Goal: Task Accomplishment & Management: Use online tool/utility

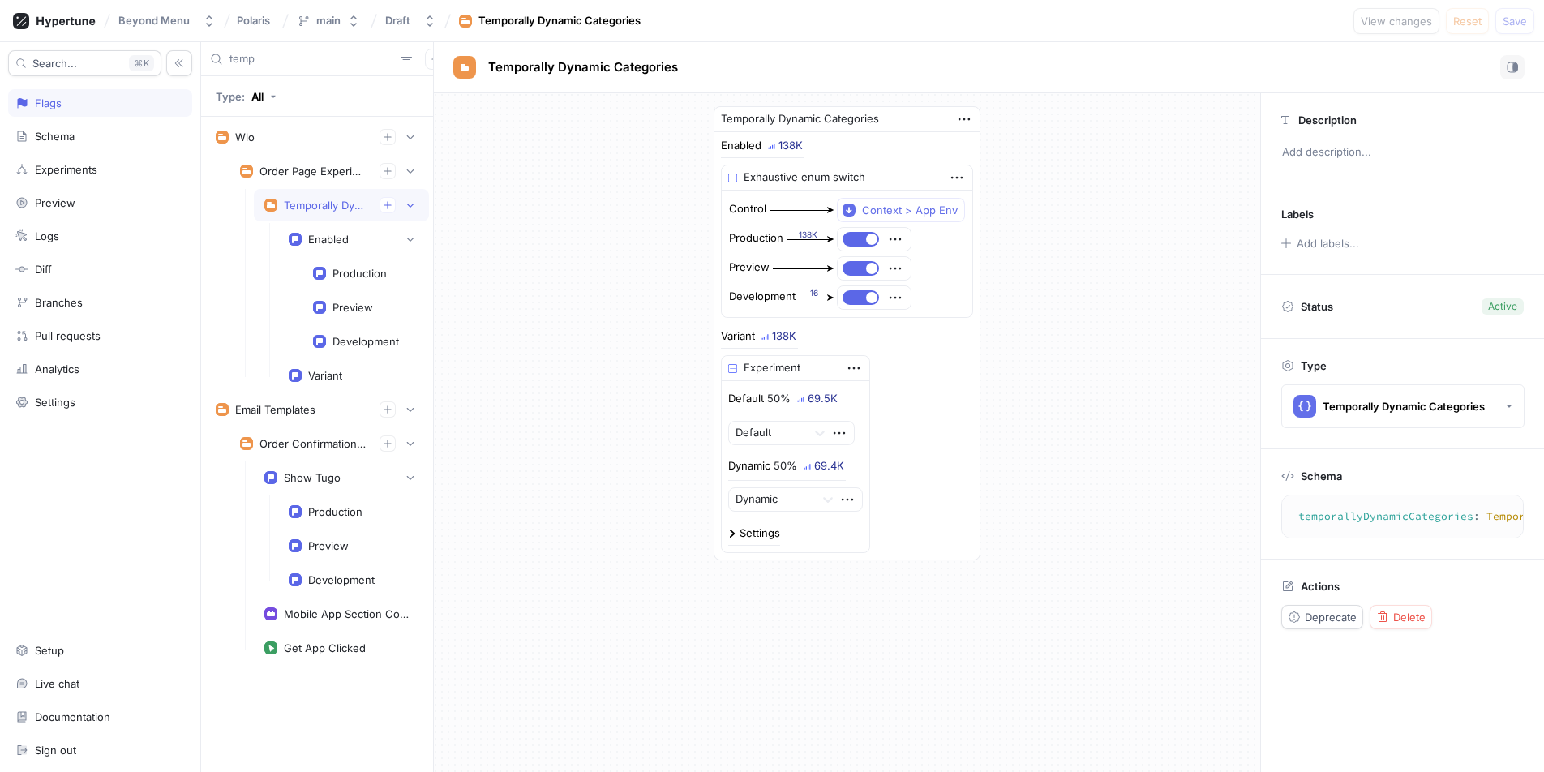
click at [276, 58] on input "temp" at bounding box center [312, 59] width 165 height 16
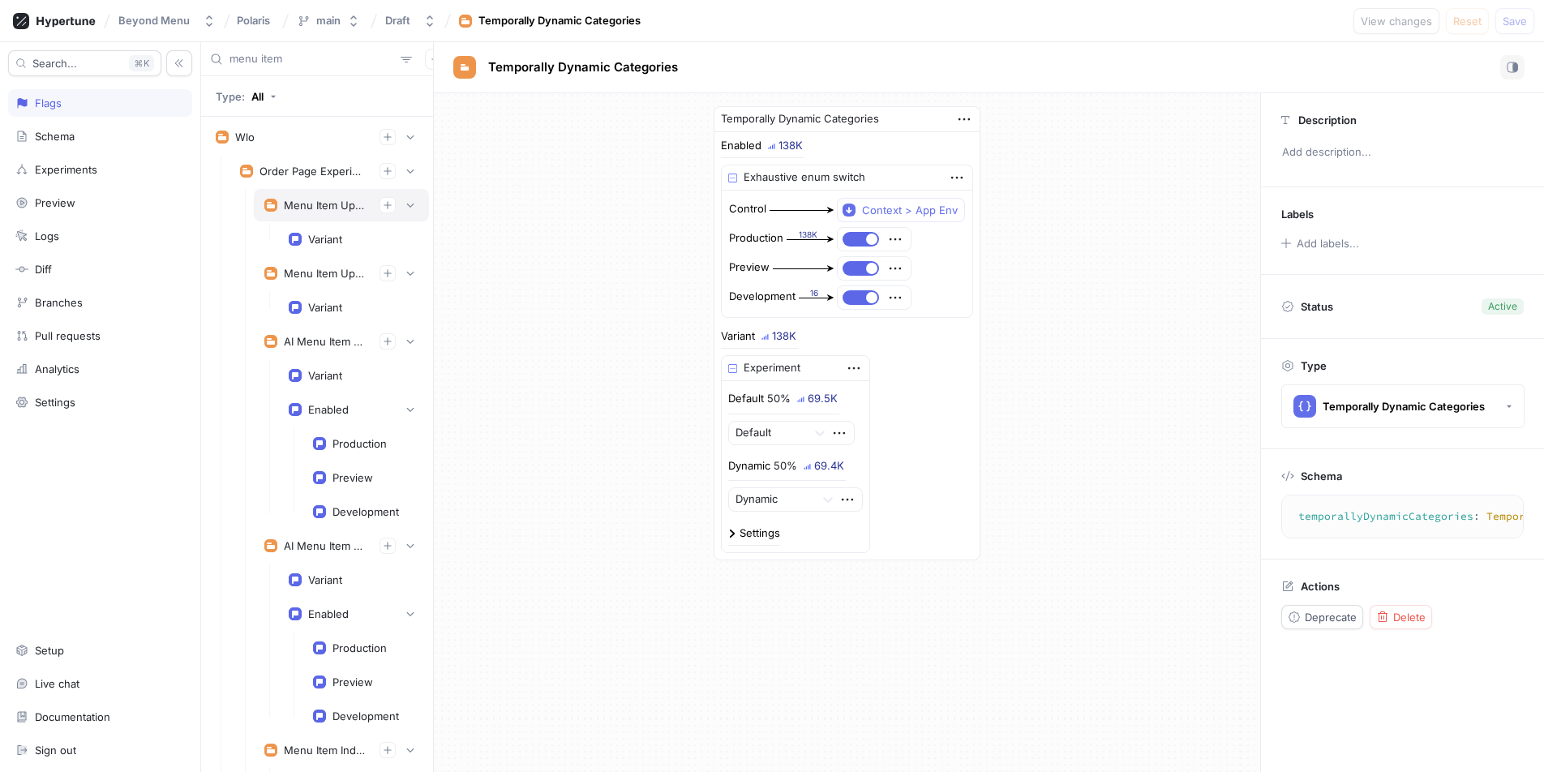
type input "menu item"
click at [316, 192] on div "Menu Item Upsell V2" at bounding box center [341, 205] width 175 height 32
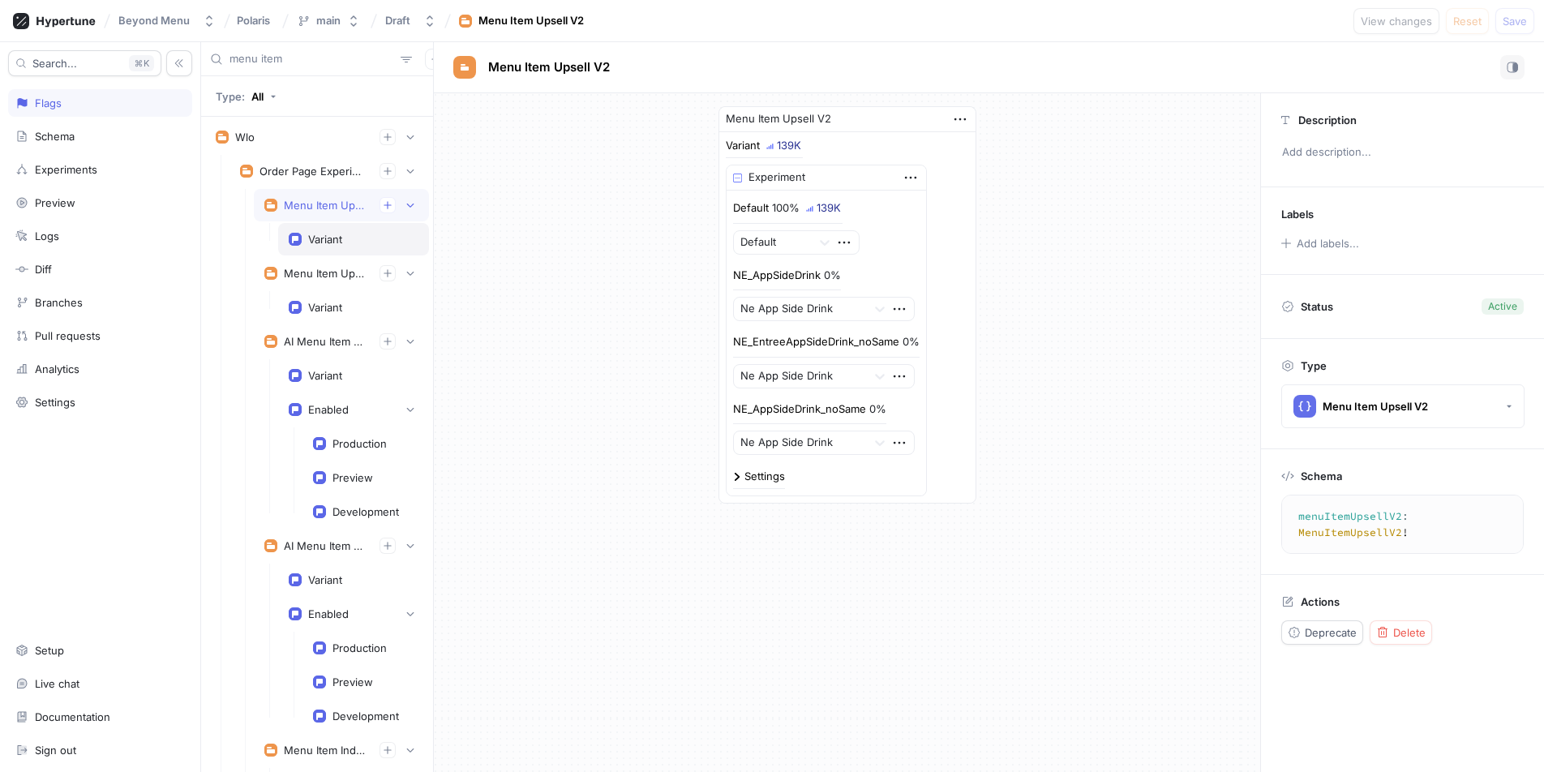
click at [323, 240] on div "Variant" at bounding box center [325, 239] width 34 height 13
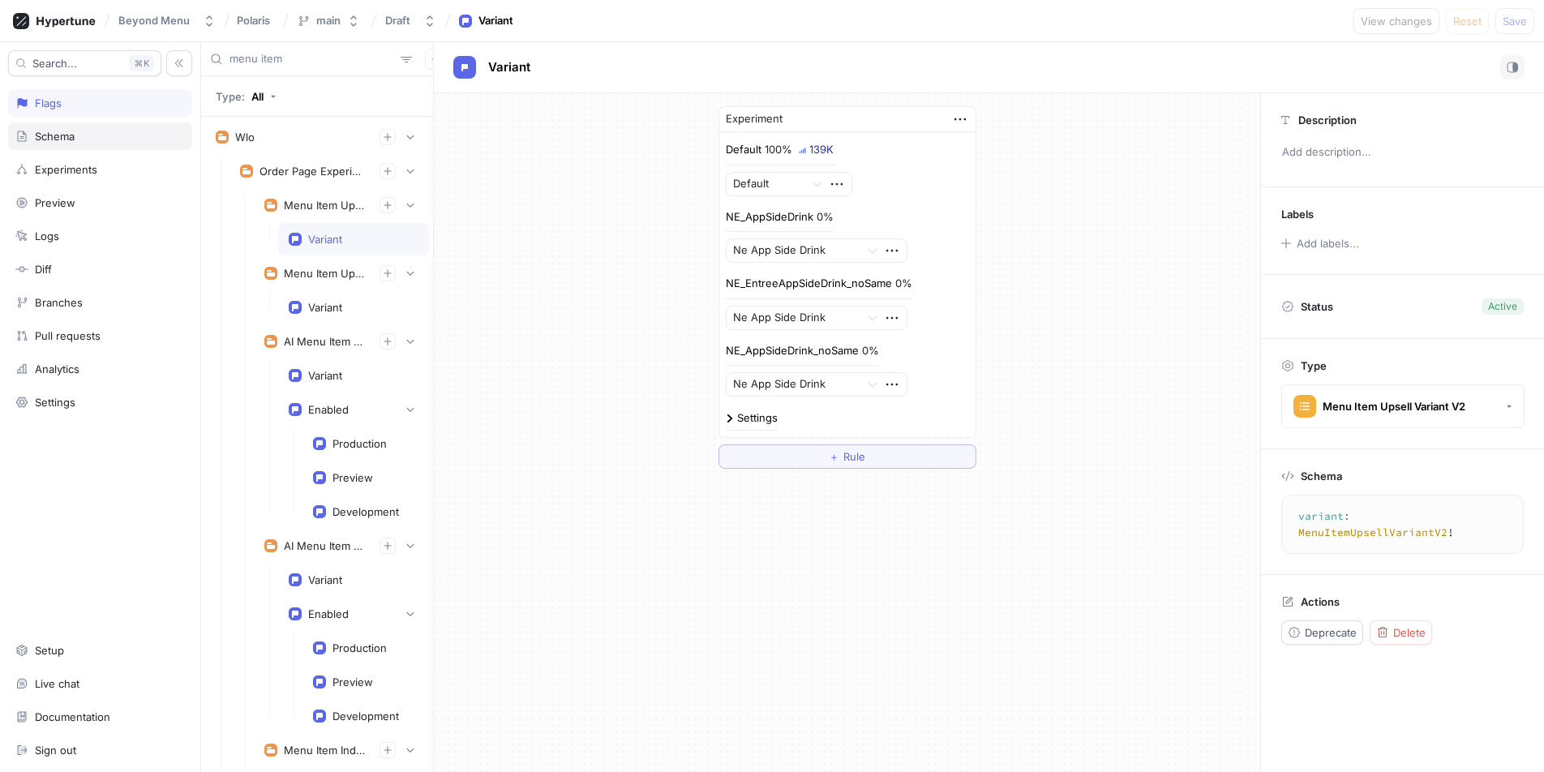
click at [60, 137] on div "Schema" at bounding box center [55, 136] width 40 height 13
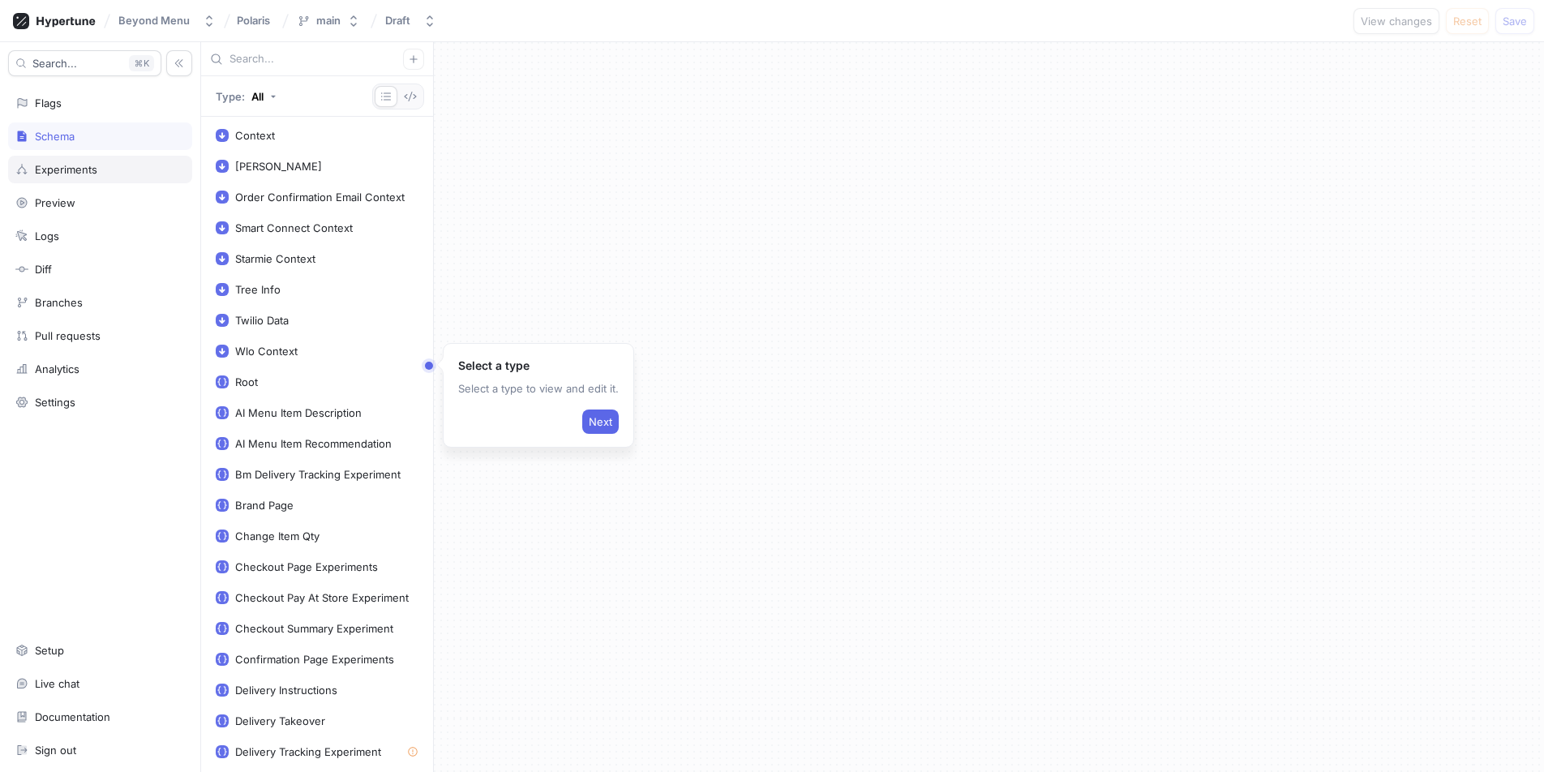
click at [62, 171] on div "Experiments" at bounding box center [66, 169] width 62 height 13
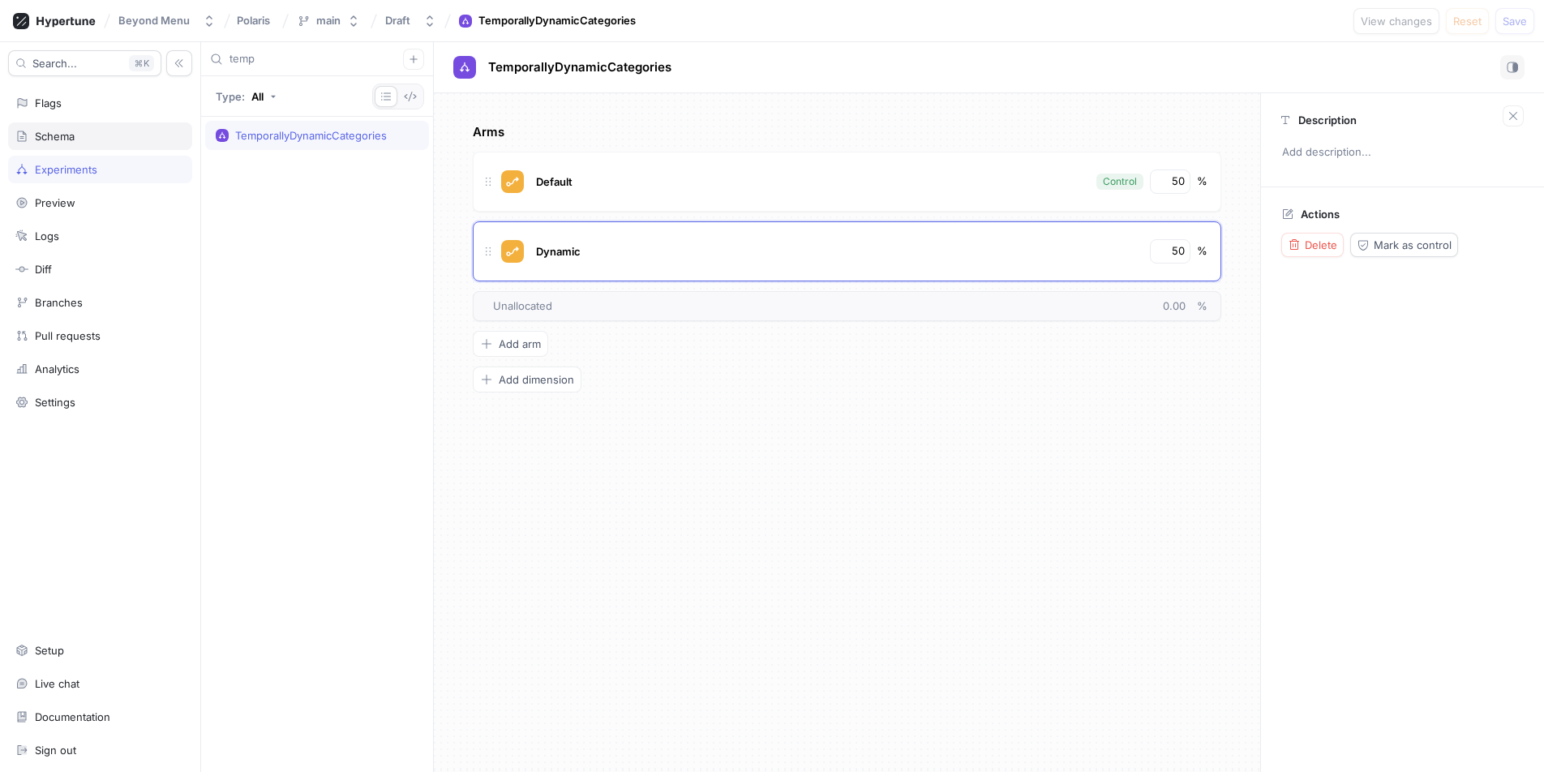
click at [62, 137] on div "Schema" at bounding box center [55, 136] width 40 height 13
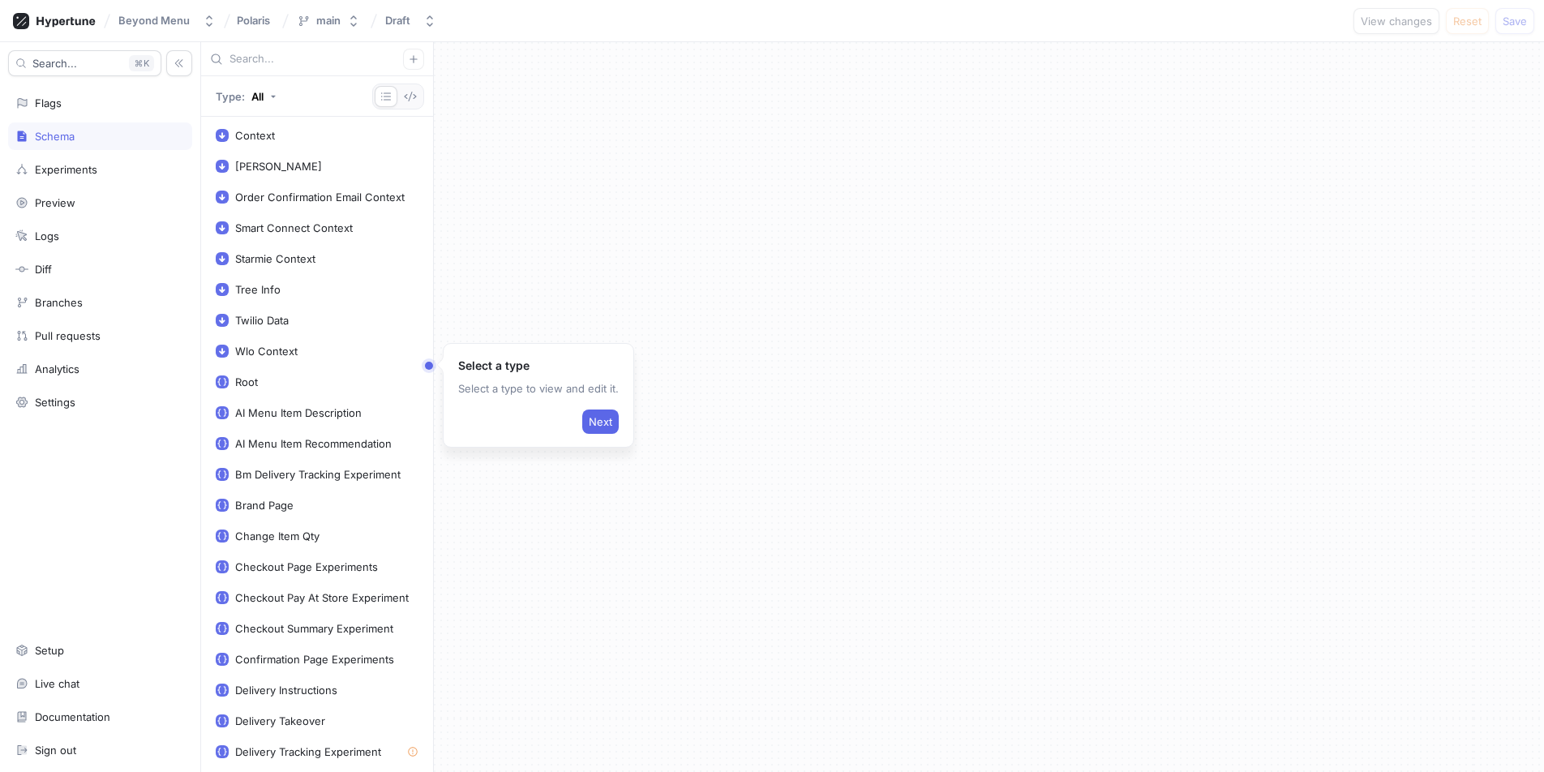
click at [272, 77] on div "Type: All" at bounding box center [317, 96] width 232 height 41
click at [272, 66] on input "text" at bounding box center [317, 59] width 174 height 16
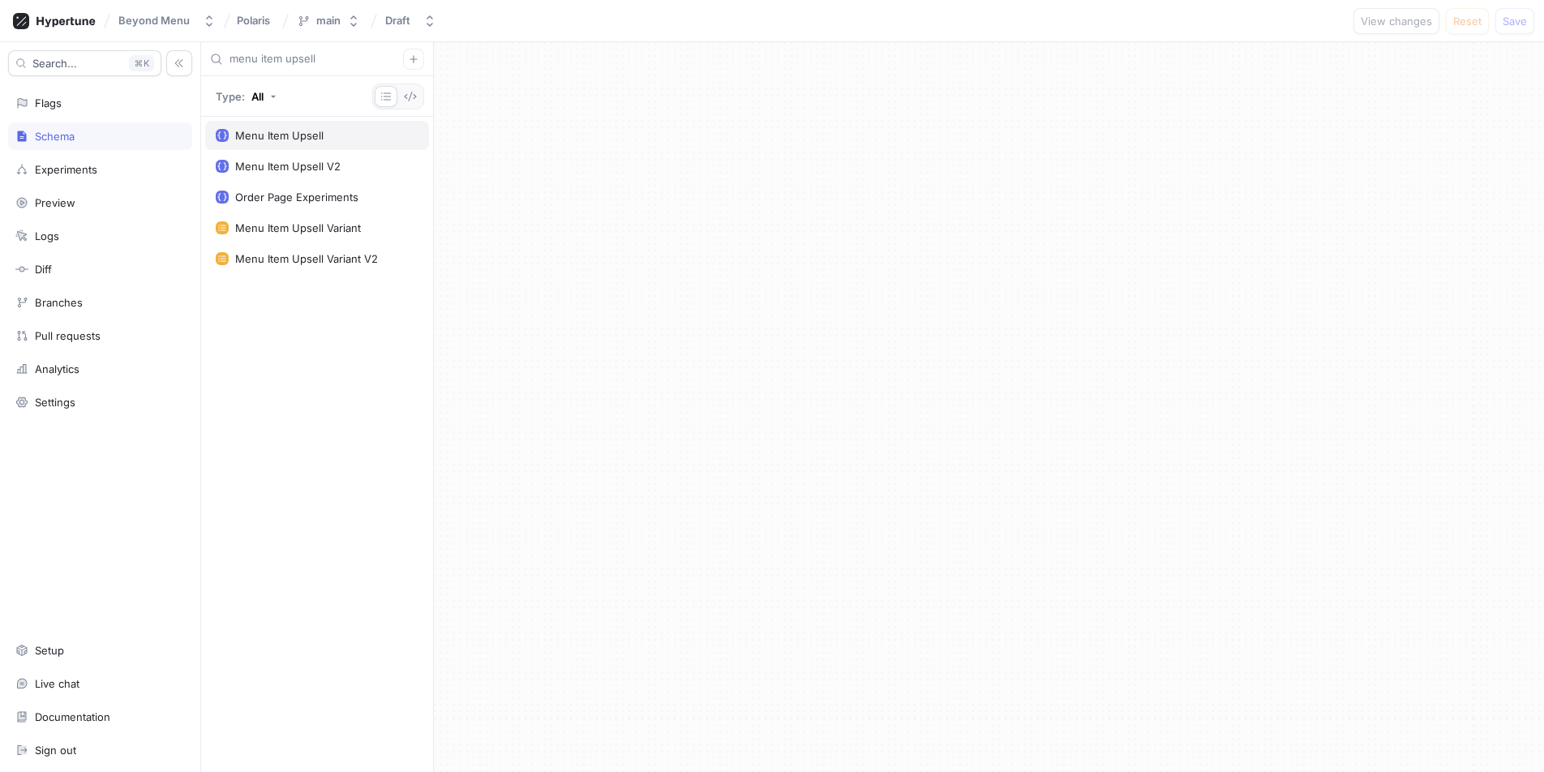
type input "menu item upsell"
click at [282, 134] on div "Menu Item Upsell" at bounding box center [279, 135] width 88 height 13
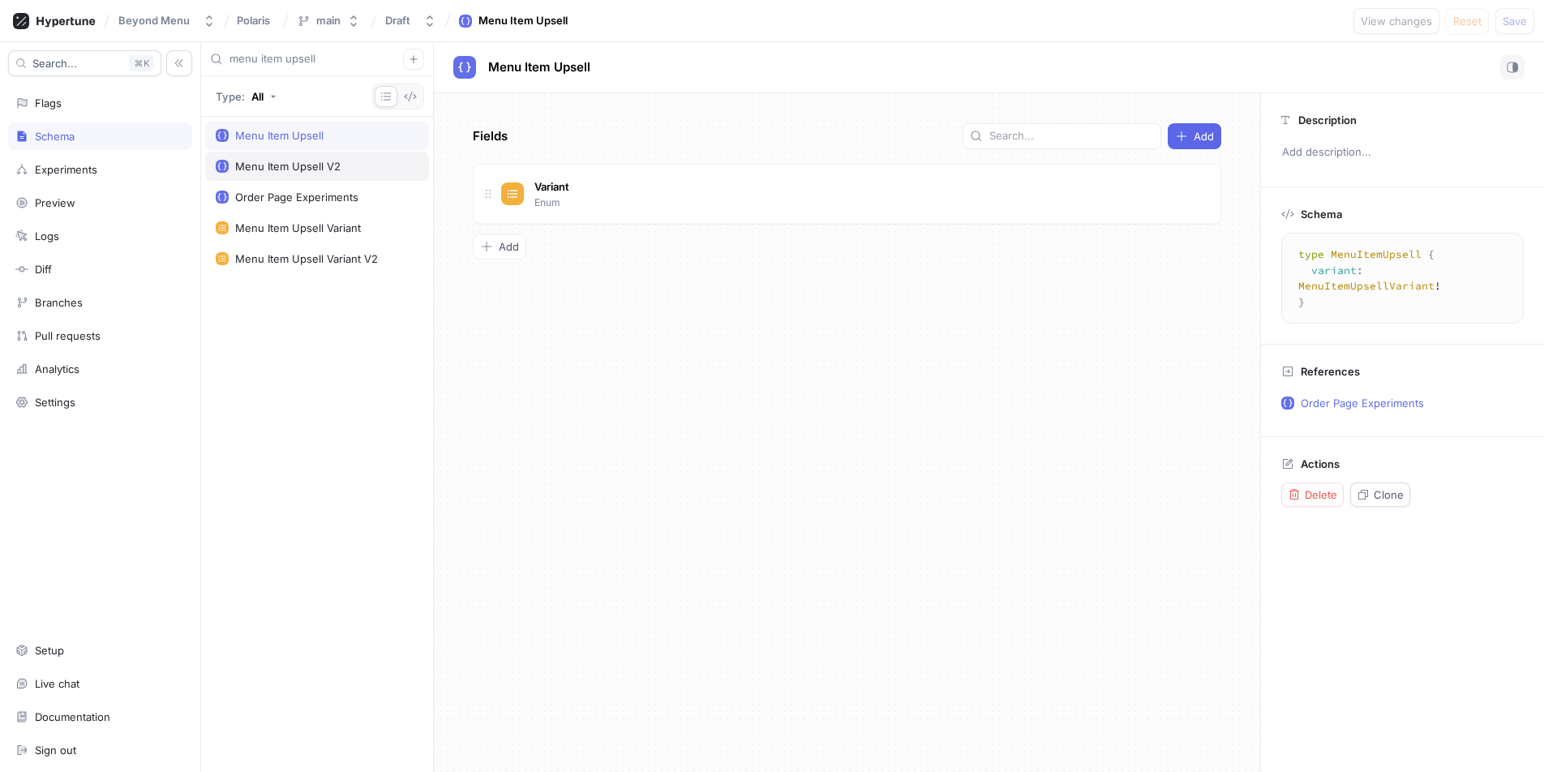
click at [289, 165] on div "Menu Item Upsell V2" at bounding box center [287, 166] width 105 height 13
click at [285, 217] on div "Menu Item Upsell Variant" at bounding box center [317, 227] width 224 height 29
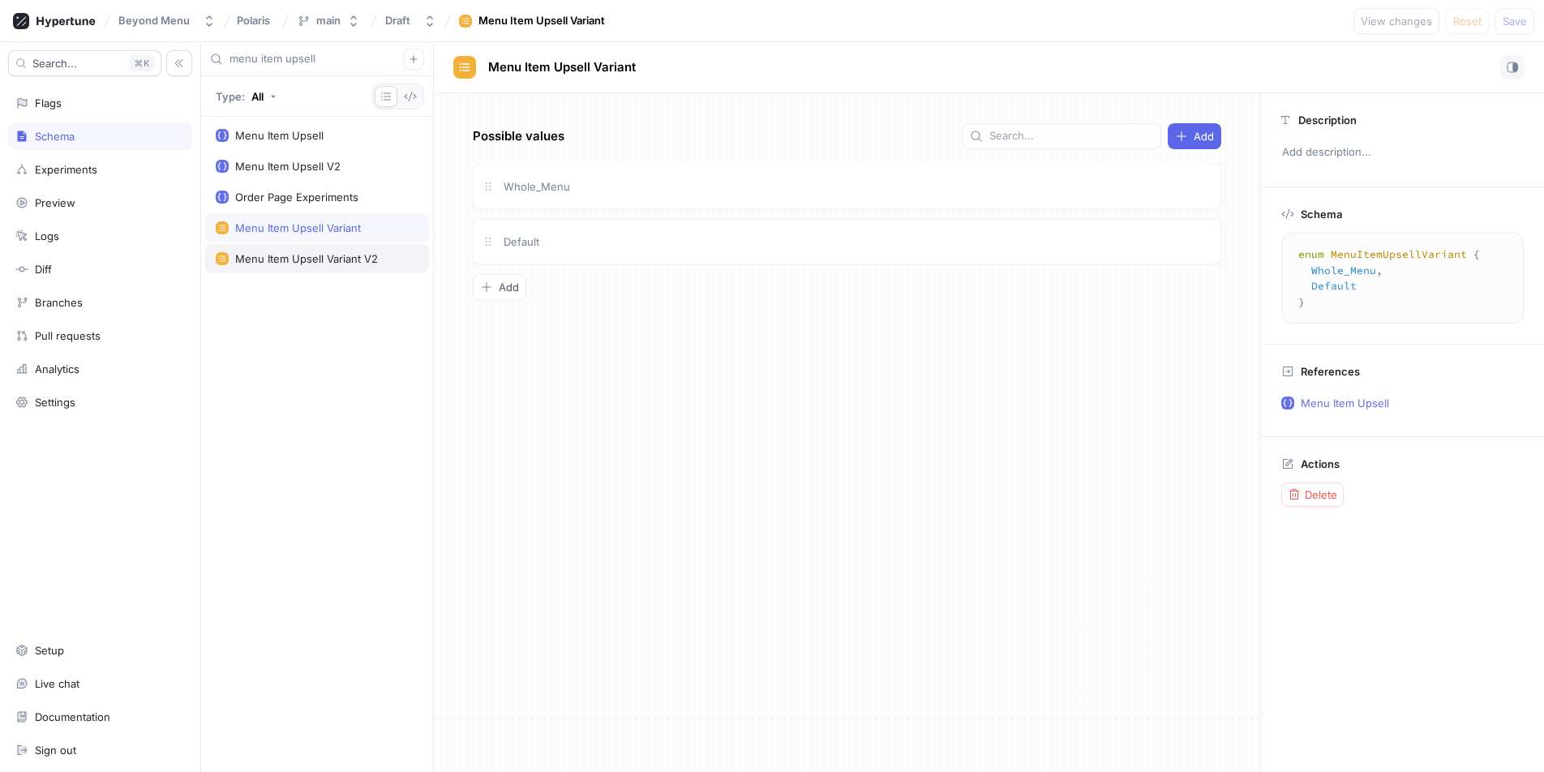
click at [285, 265] on div "Menu Item Upsell Variant V2" at bounding box center [317, 258] width 224 height 29
type textarea "enum MenuItemUpsellVariantV2 { Default, NE_AppSideDrink, NE_EntreeAppSideDrink_…"
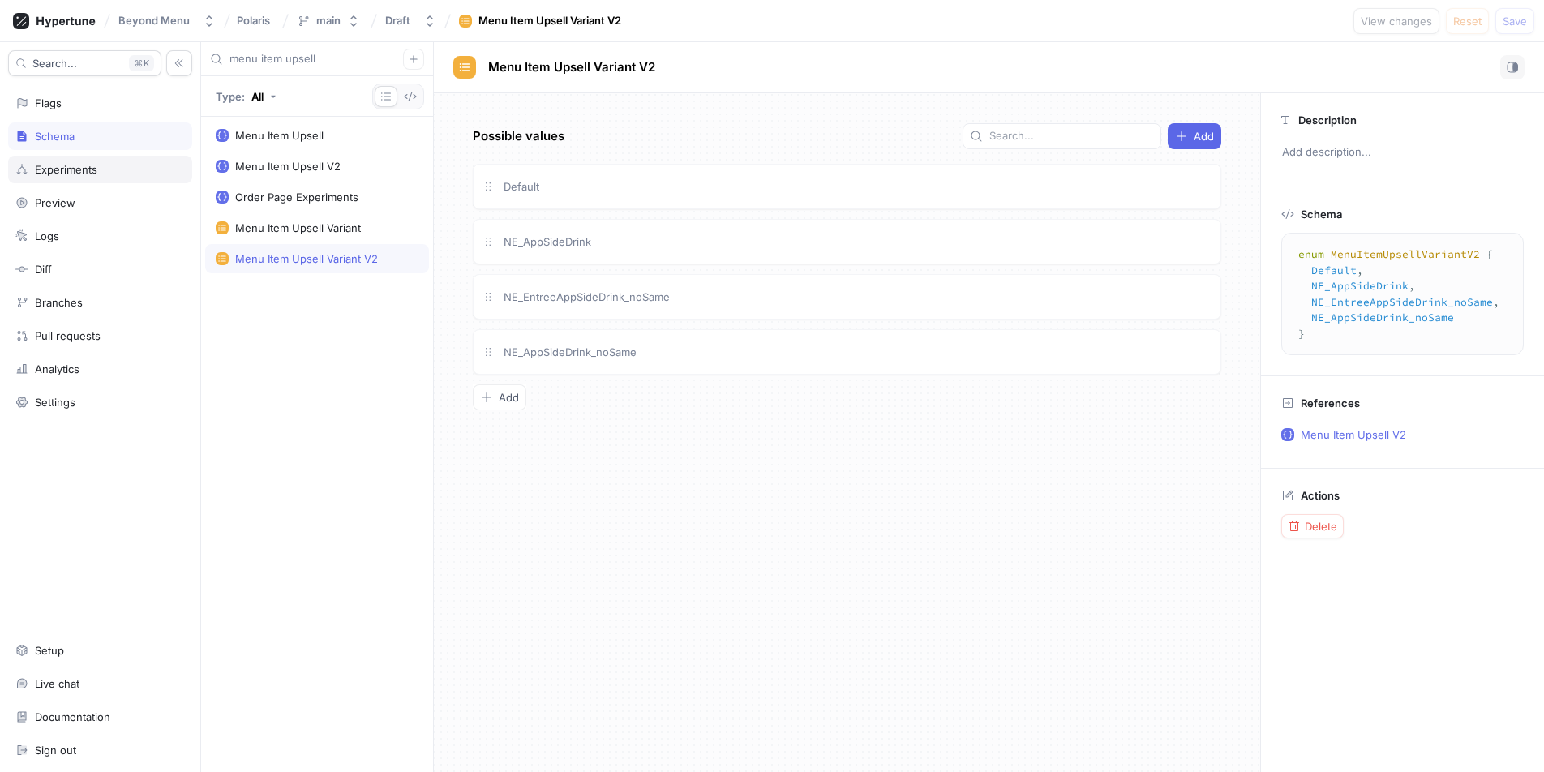
click at [67, 165] on div "Experiments" at bounding box center [66, 169] width 62 height 13
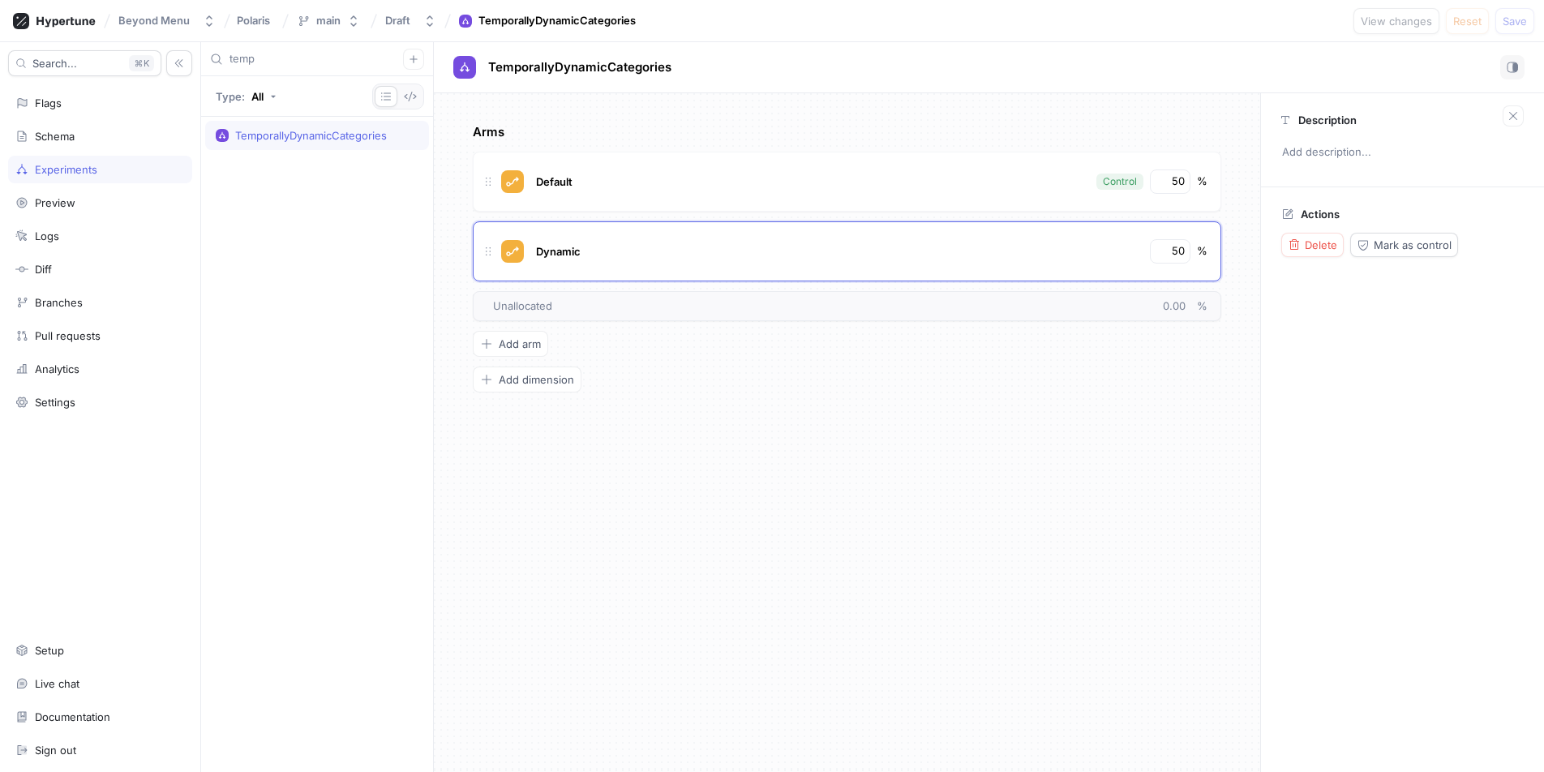
click at [295, 58] on input "temp" at bounding box center [317, 59] width 174 height 16
type input "menuitemupsell"
click at [329, 146] on div "MenuItemUpsellSplit" at bounding box center [317, 135] width 224 height 29
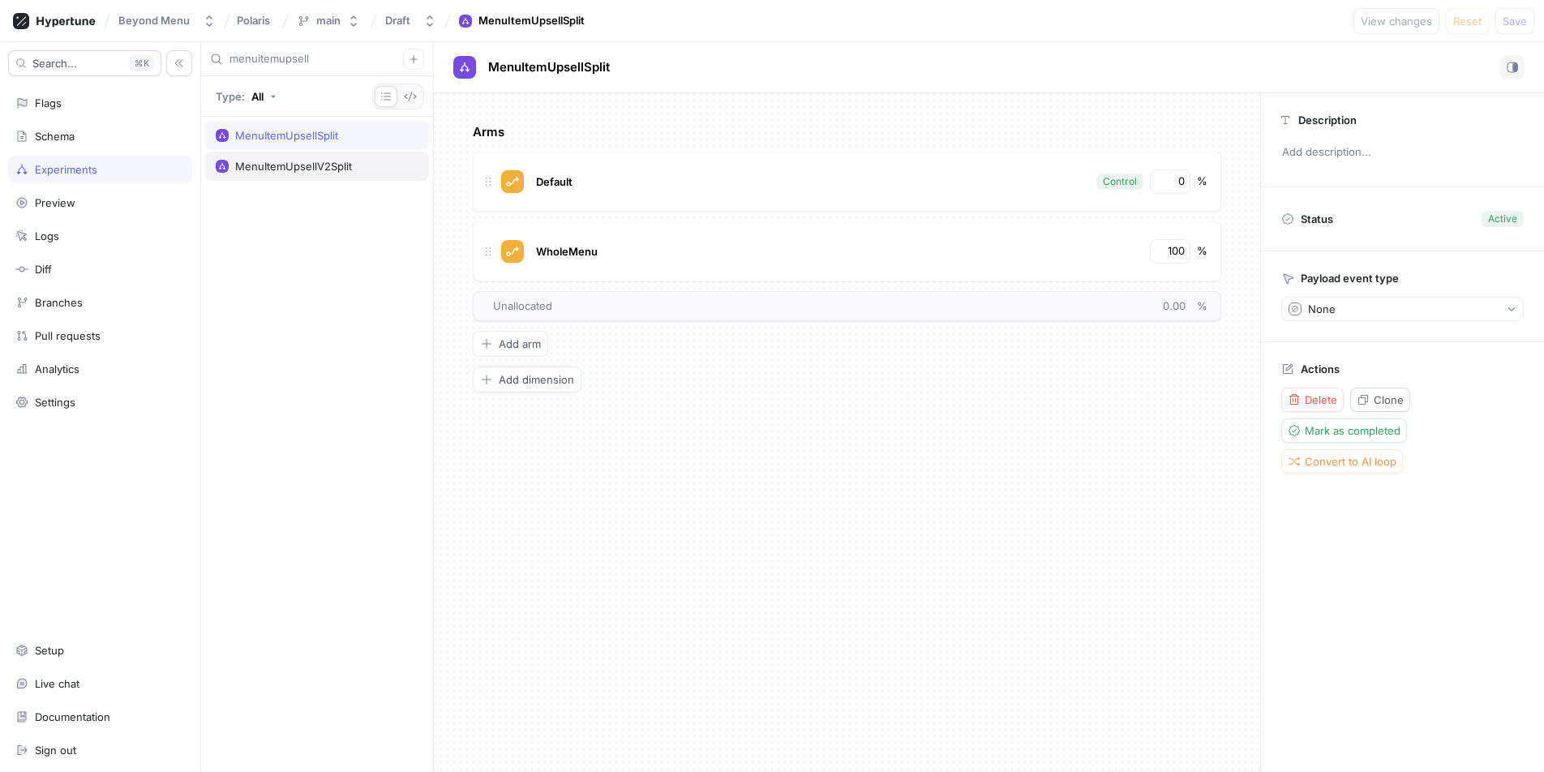
click at [324, 178] on div "MenuItemUpsellV2Split" at bounding box center [317, 166] width 224 height 29
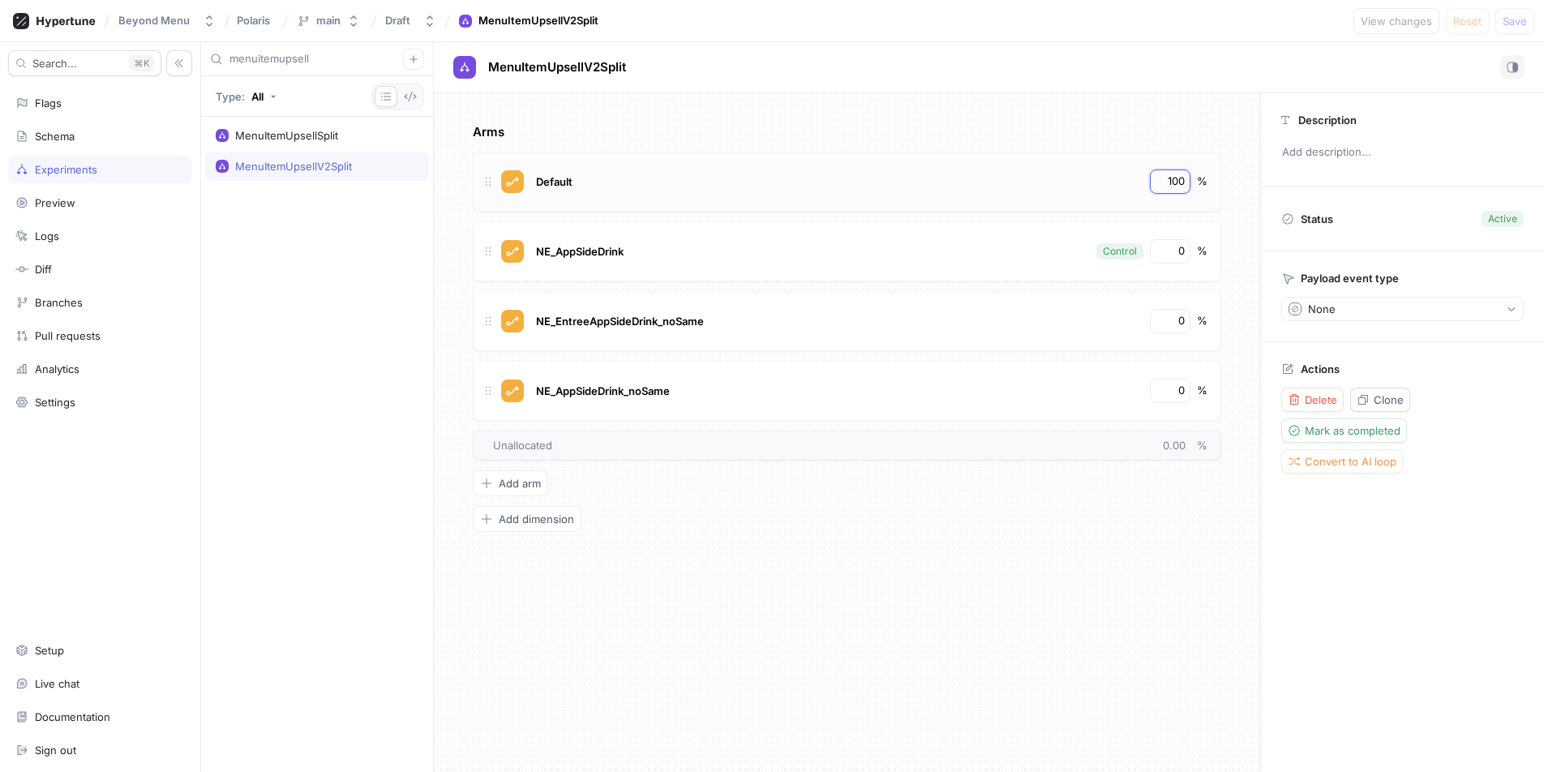
click at [1173, 182] on input "100" at bounding box center [1171, 182] width 28 height 16
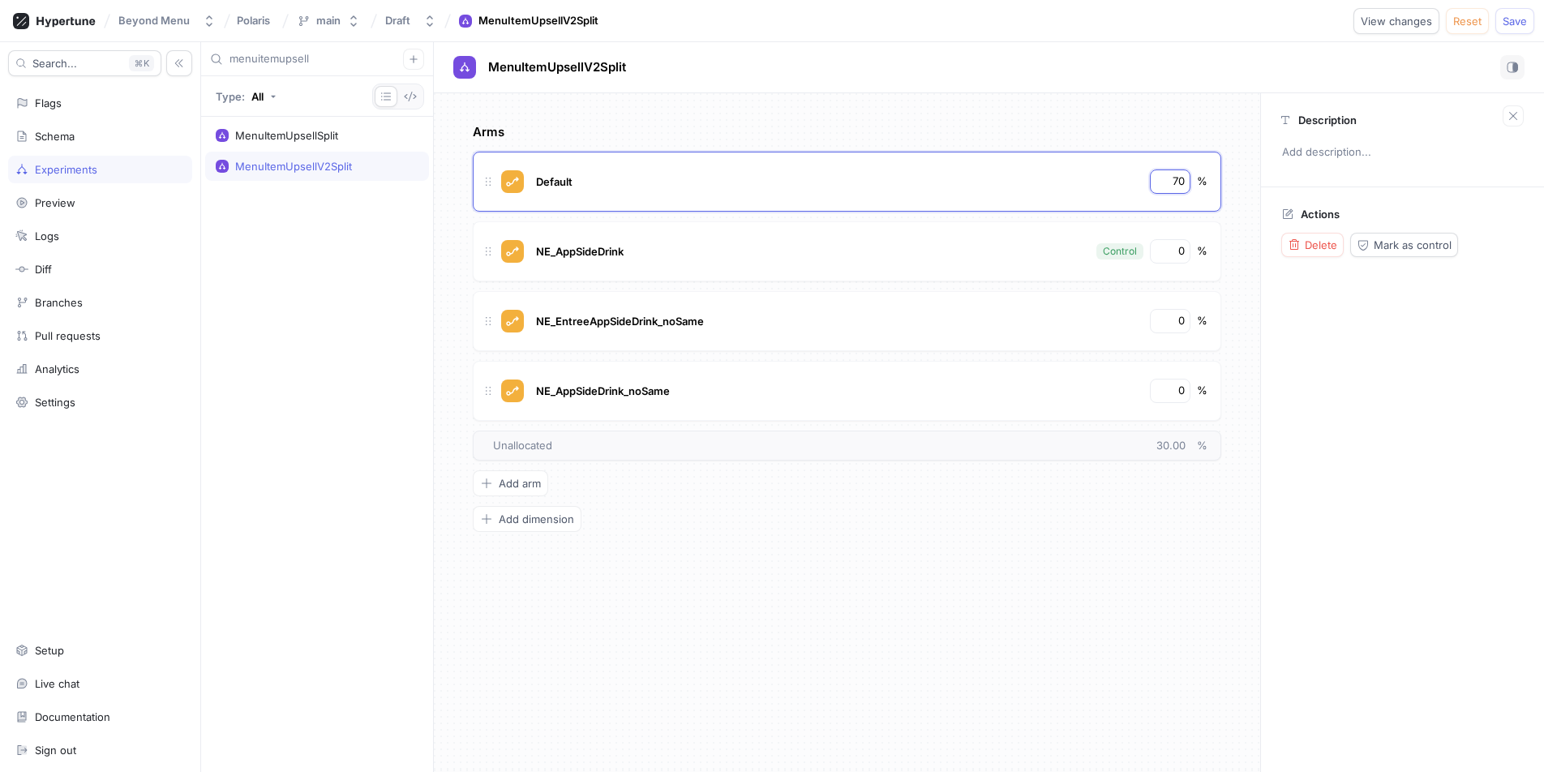
type input "70"
type input "10"
click at [1329, 16] on span "Logic error" at bounding box center [1310, 21] width 55 height 10
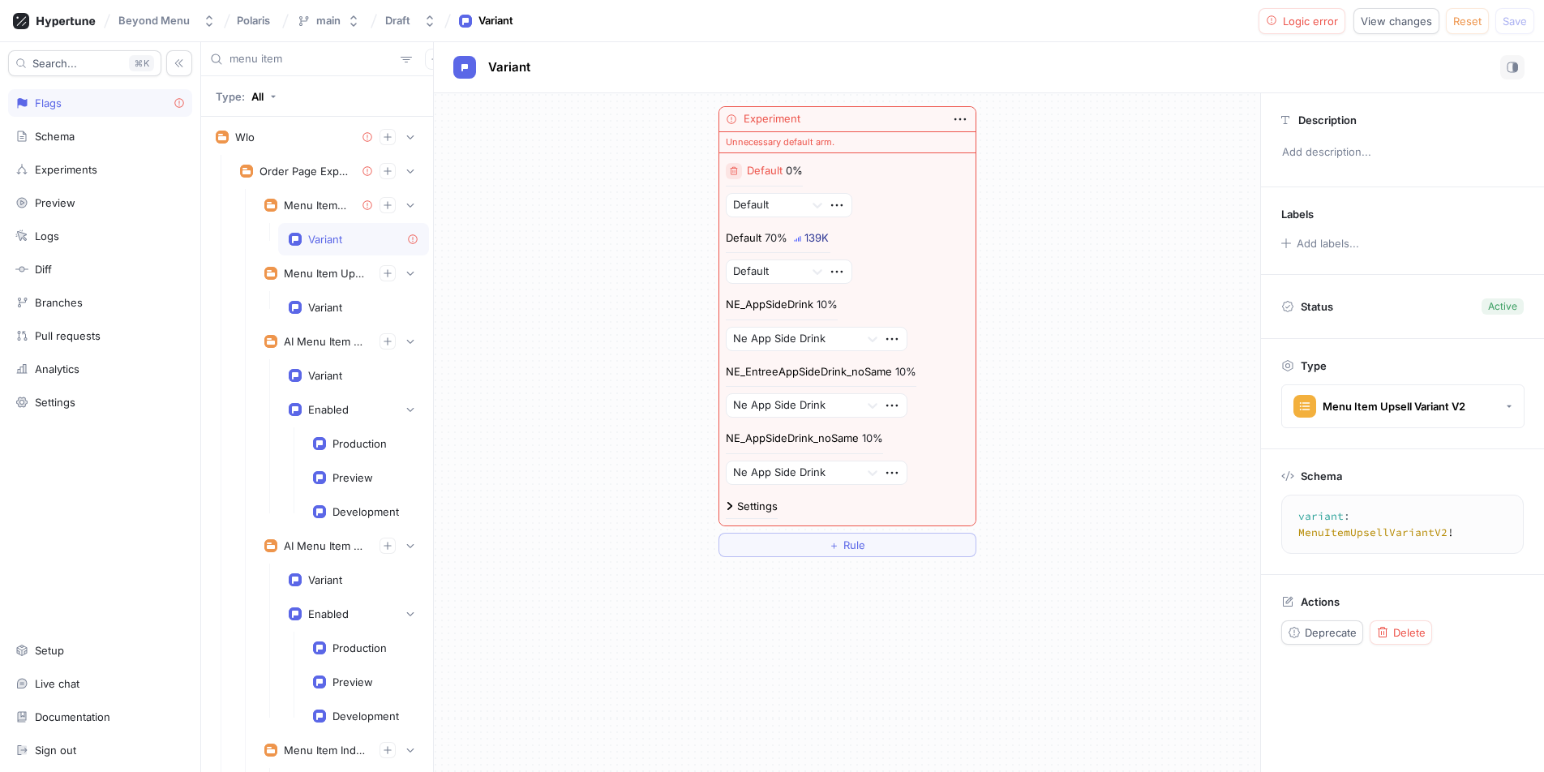
click at [740, 172] on button "button" at bounding box center [734, 171] width 16 height 16
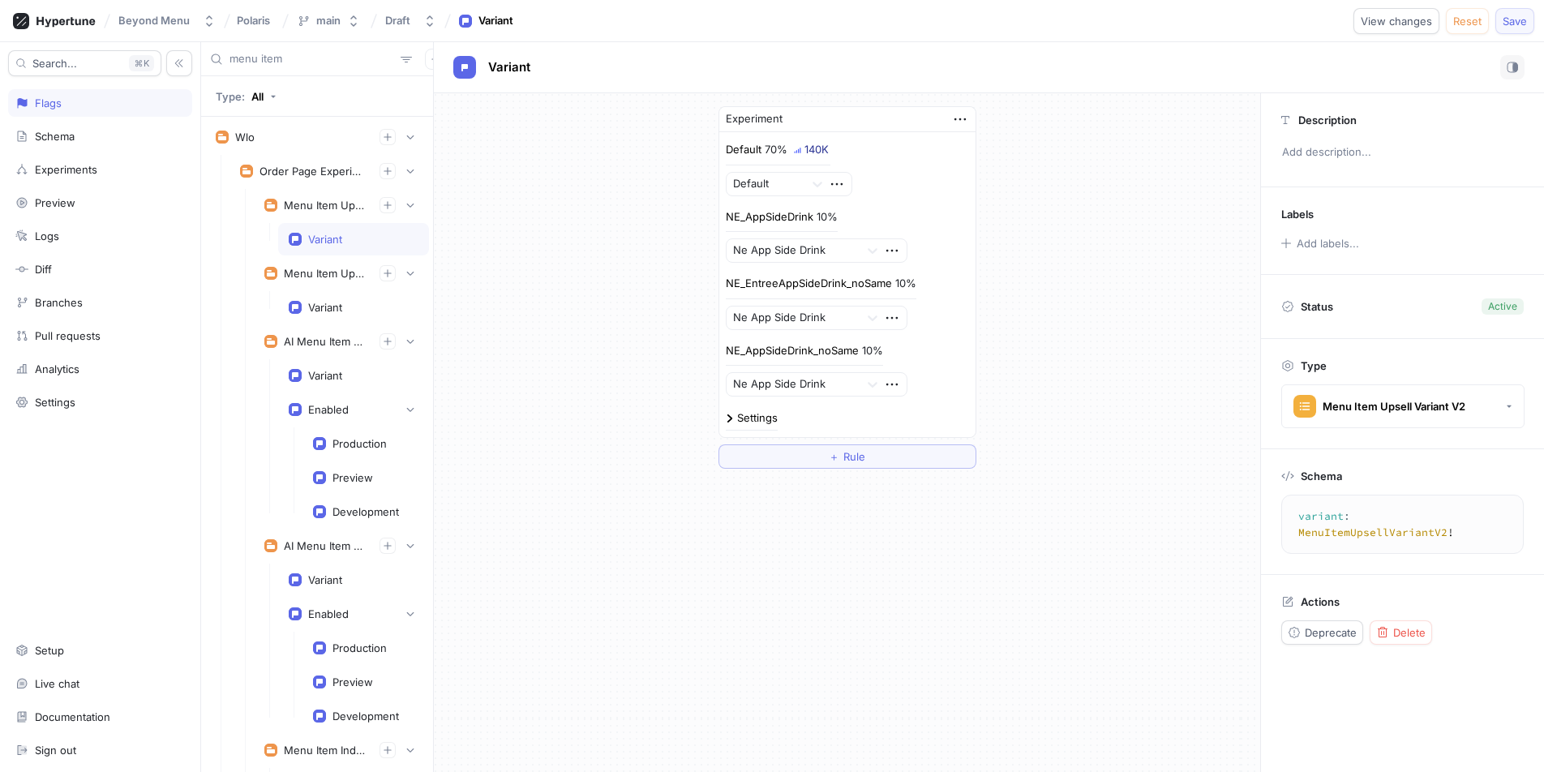
click at [1513, 22] on span "Save" at bounding box center [1515, 21] width 24 height 10
click at [335, 246] on div "Variant" at bounding box center [353, 239] width 151 height 32
click at [96, 263] on div "Diff" at bounding box center [100, 269] width 170 height 13
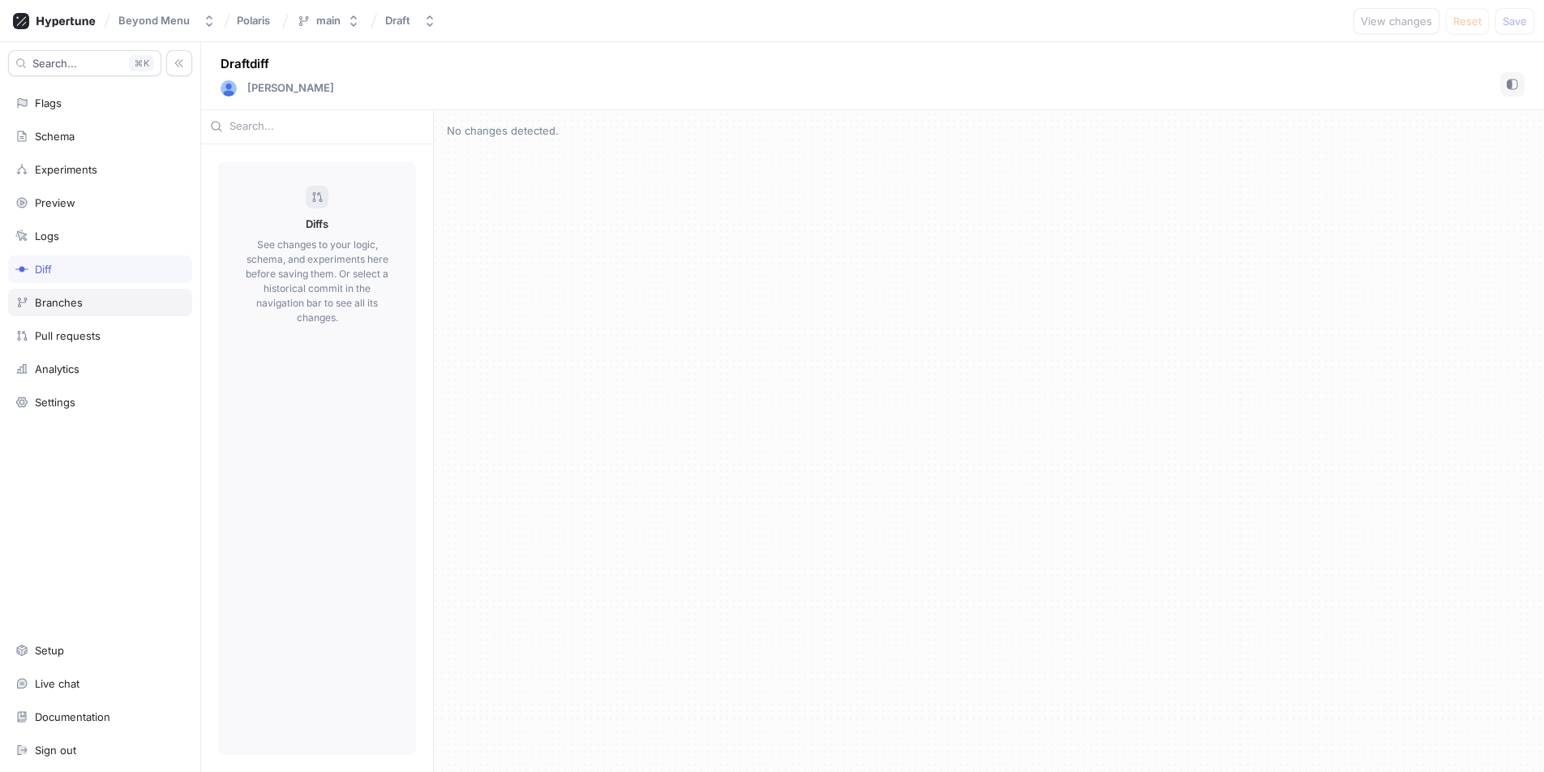
click at [88, 296] on div "Branches" at bounding box center [100, 302] width 170 height 13
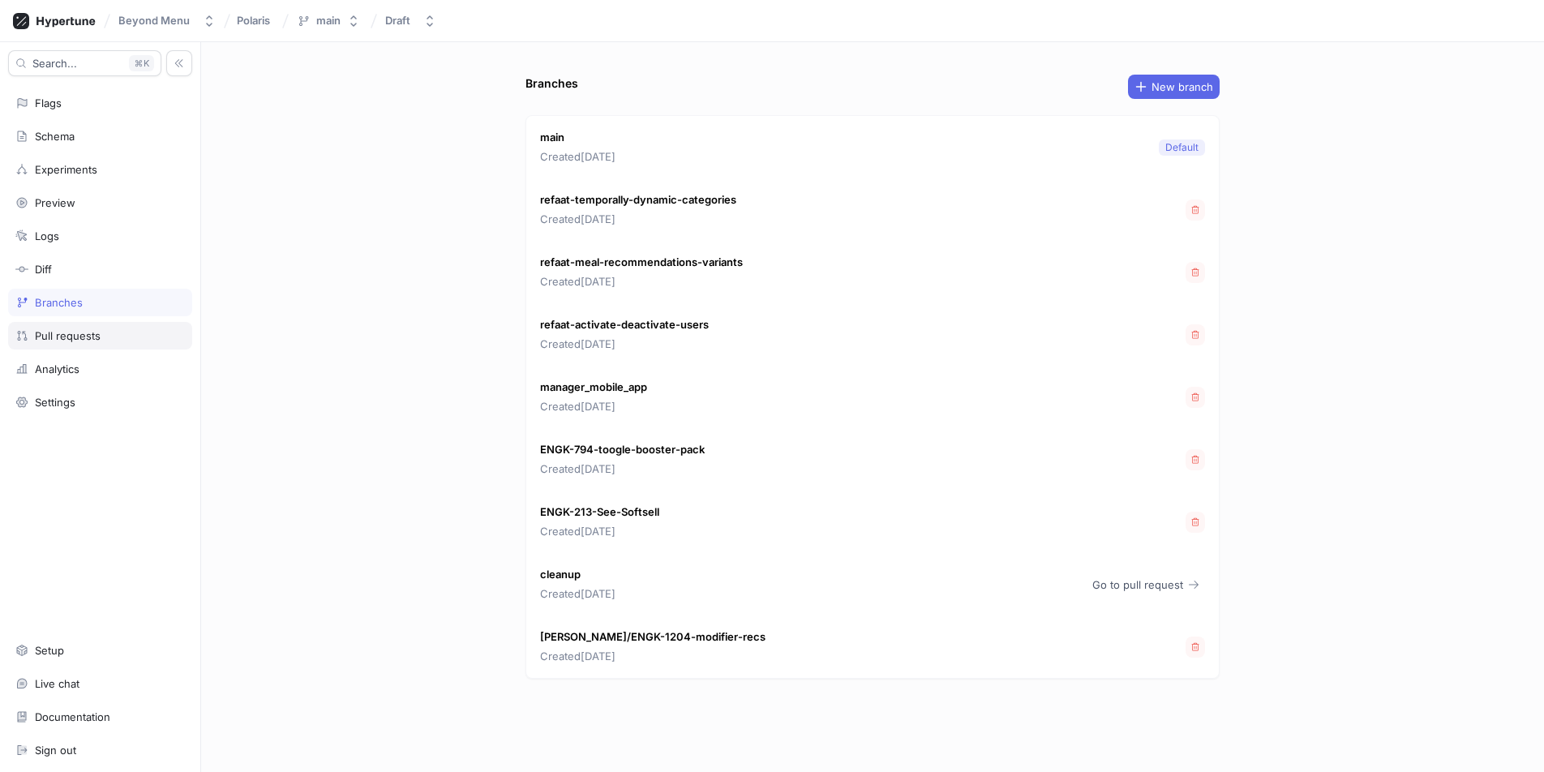
click at [84, 327] on div "Pull requests" at bounding box center [100, 336] width 184 height 28
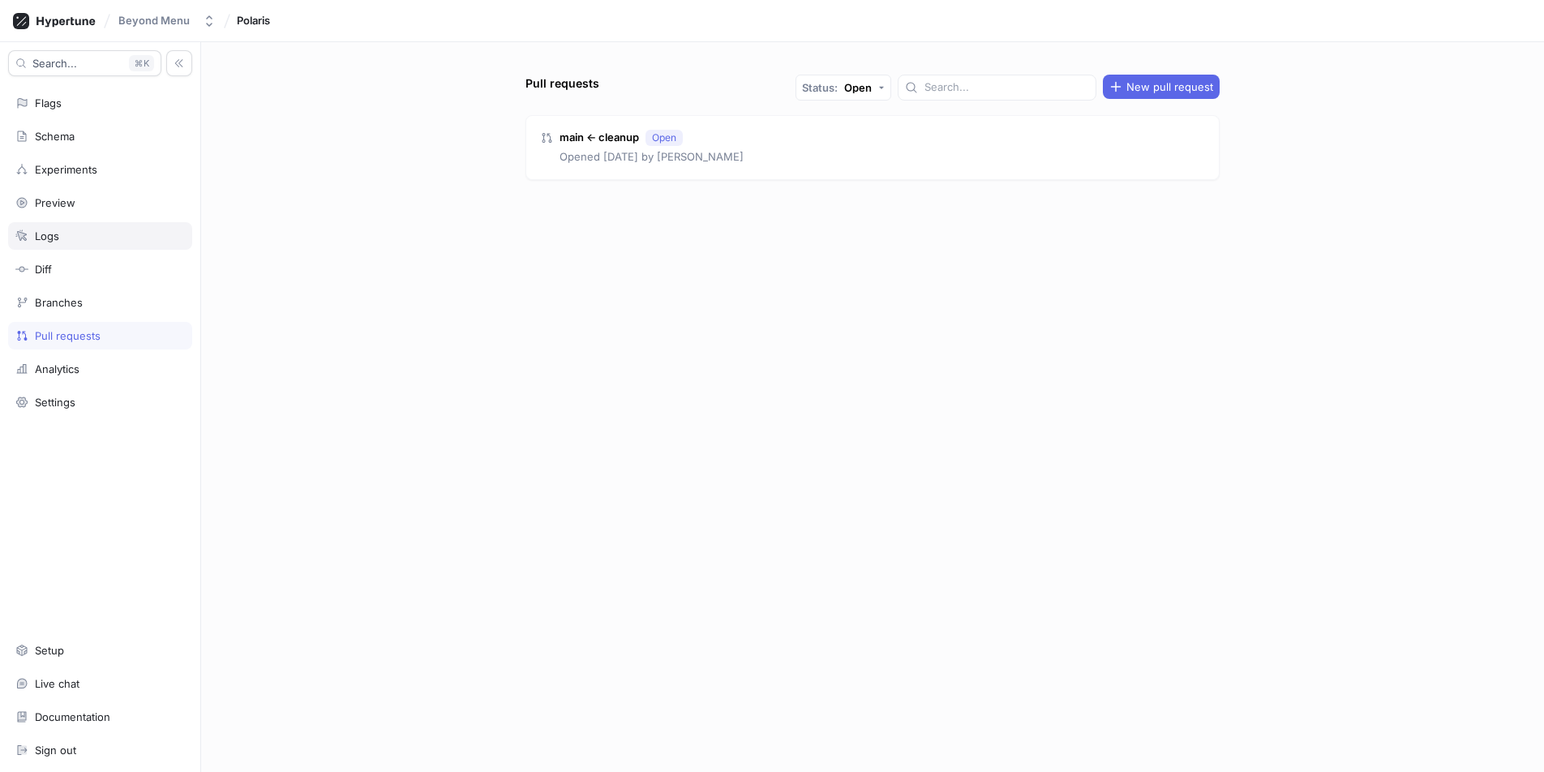
click at [88, 244] on div "Logs" at bounding box center [100, 236] width 184 height 28
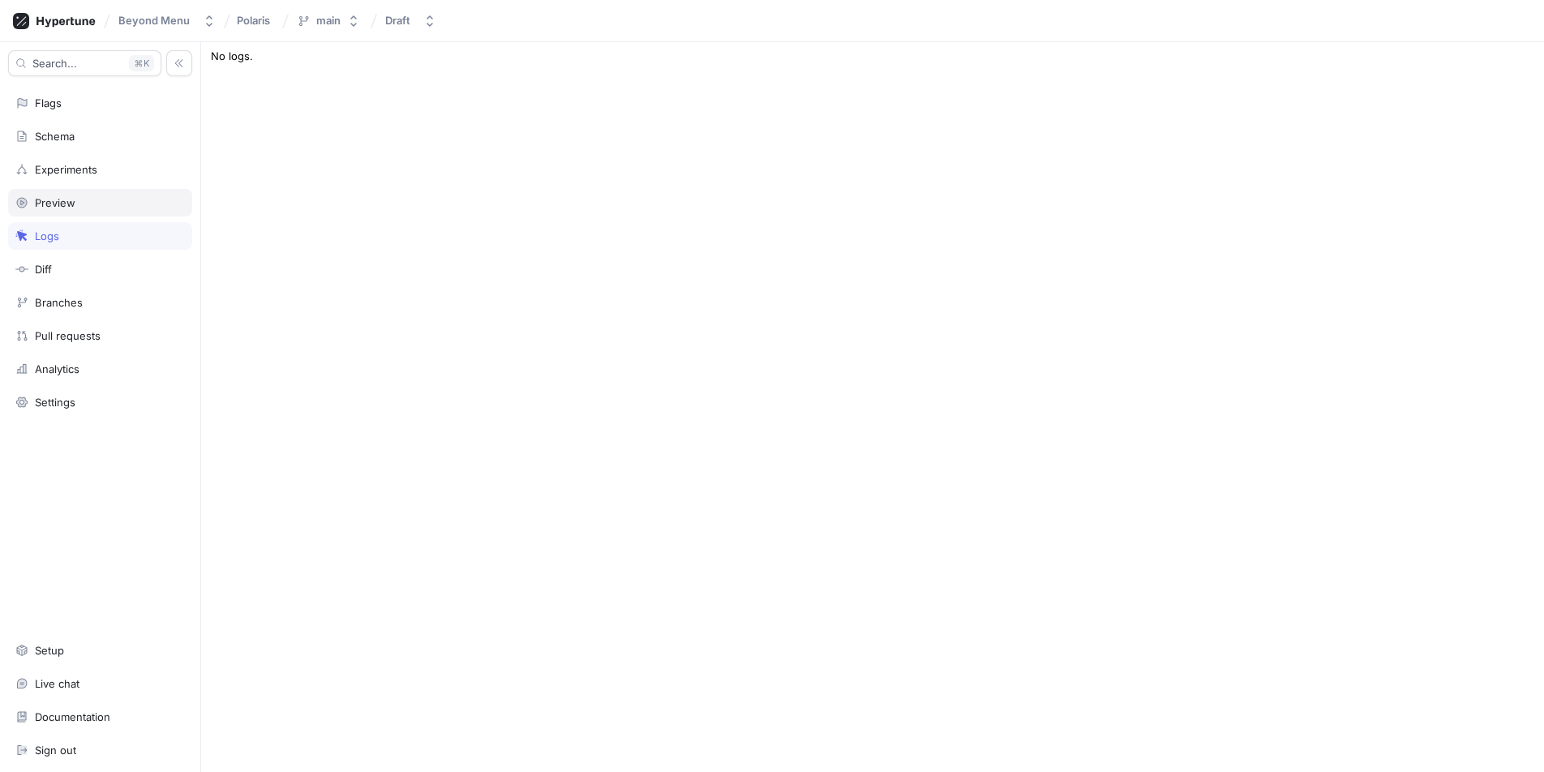
click at [91, 213] on div "Preview" at bounding box center [100, 203] width 184 height 28
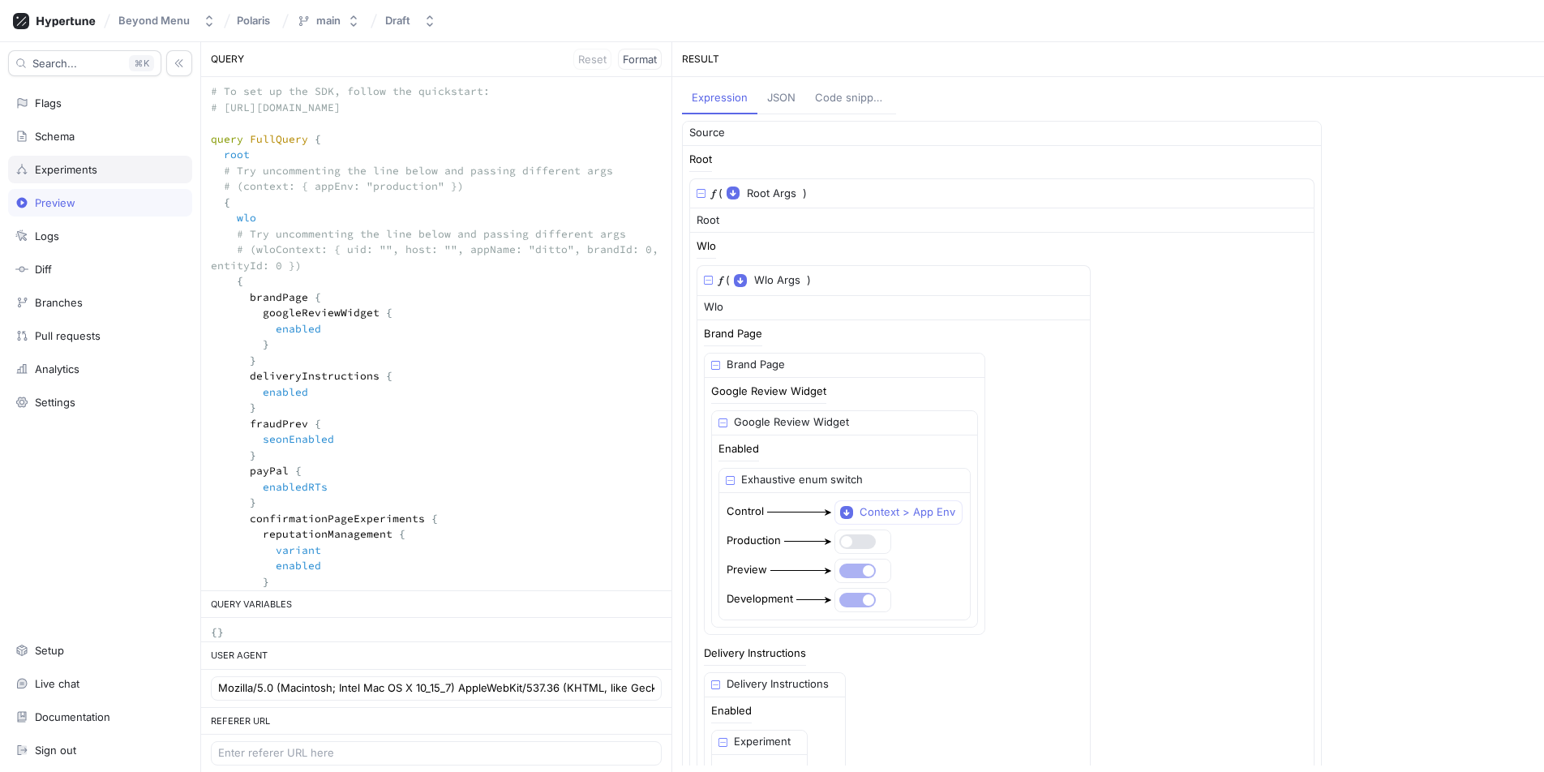
click at [81, 166] on div "Experiments" at bounding box center [66, 169] width 62 height 13
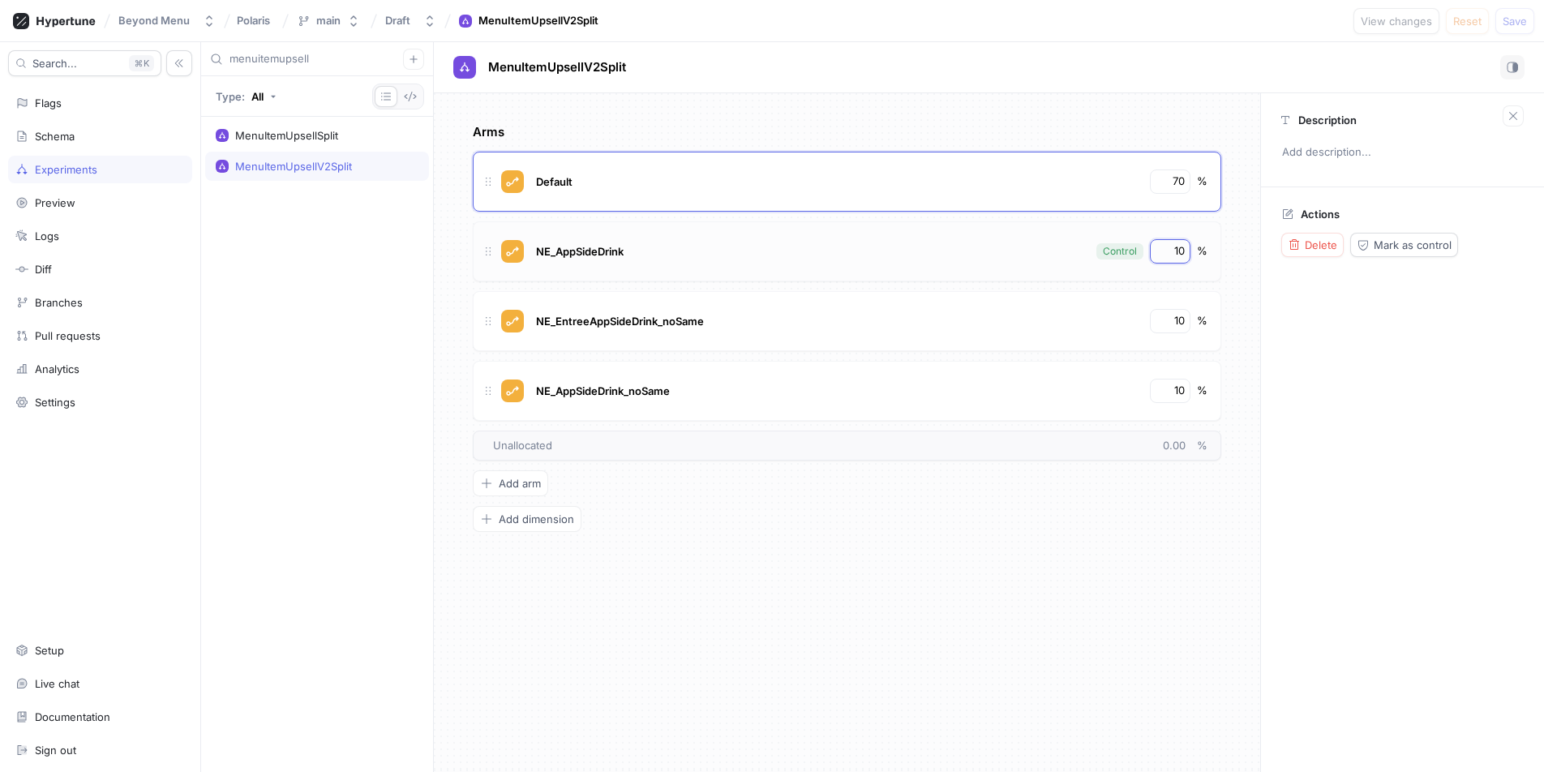
click at [1177, 249] on input "10" at bounding box center [1171, 251] width 28 height 16
click at [1246, 281] on div "Arms Default 70 % NE_AppSideDrink Control 10 % NE_EntreeAppSideDrink_noSame 10 …" at bounding box center [847, 432] width 827 height 679
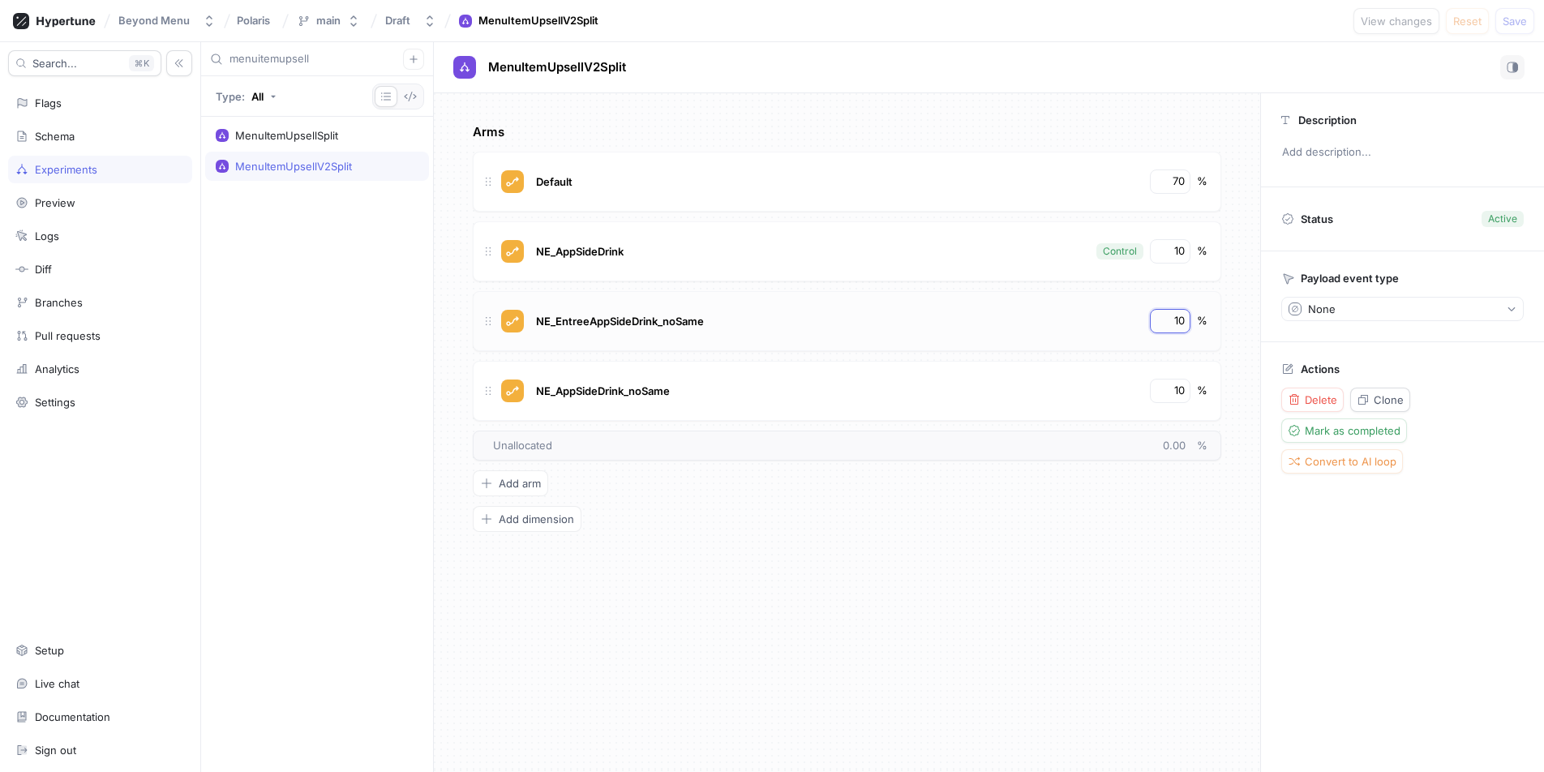
click at [1166, 323] on input "10" at bounding box center [1171, 321] width 28 height 16
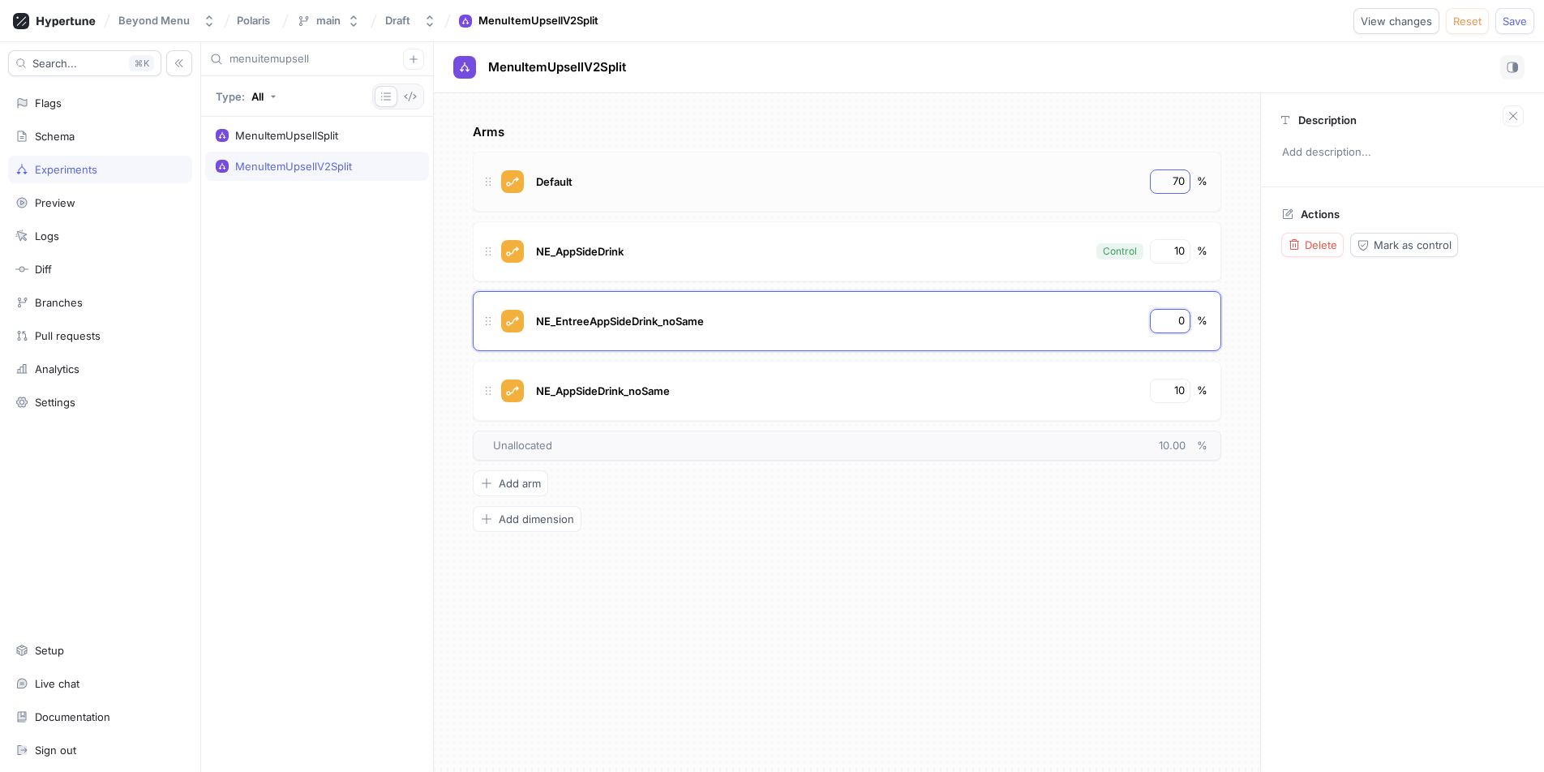
type input "0"
click at [1172, 183] on input "70" at bounding box center [1171, 182] width 28 height 16
type input "80"
click at [1315, 24] on span "Logic error" at bounding box center [1310, 21] width 55 height 10
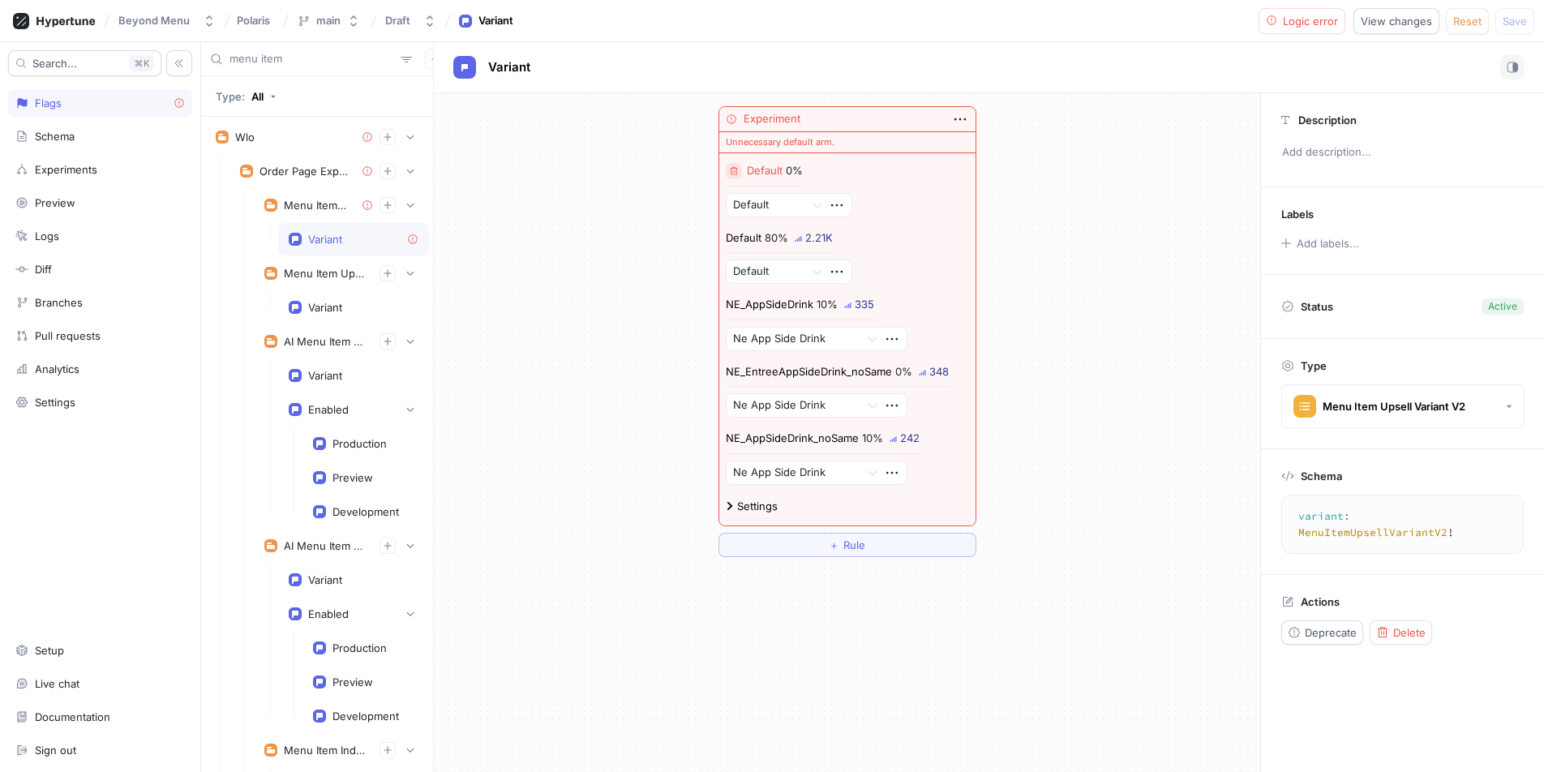
click at [737, 172] on icon "button" at bounding box center [733, 170] width 7 height 8
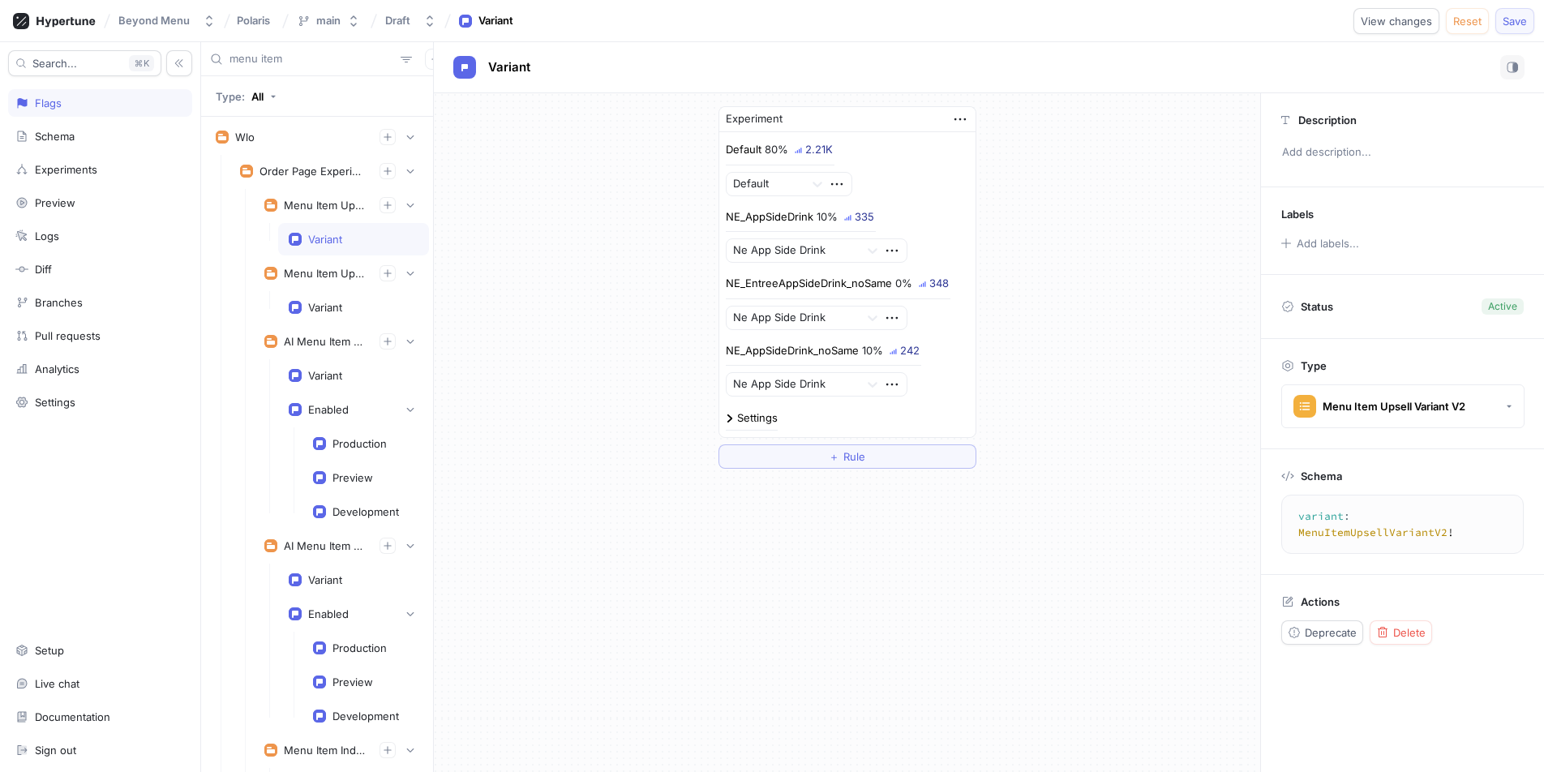
click at [1501, 23] on button "Save" at bounding box center [1515, 21] width 39 height 26
